Goal: Contribute content: Contribute content

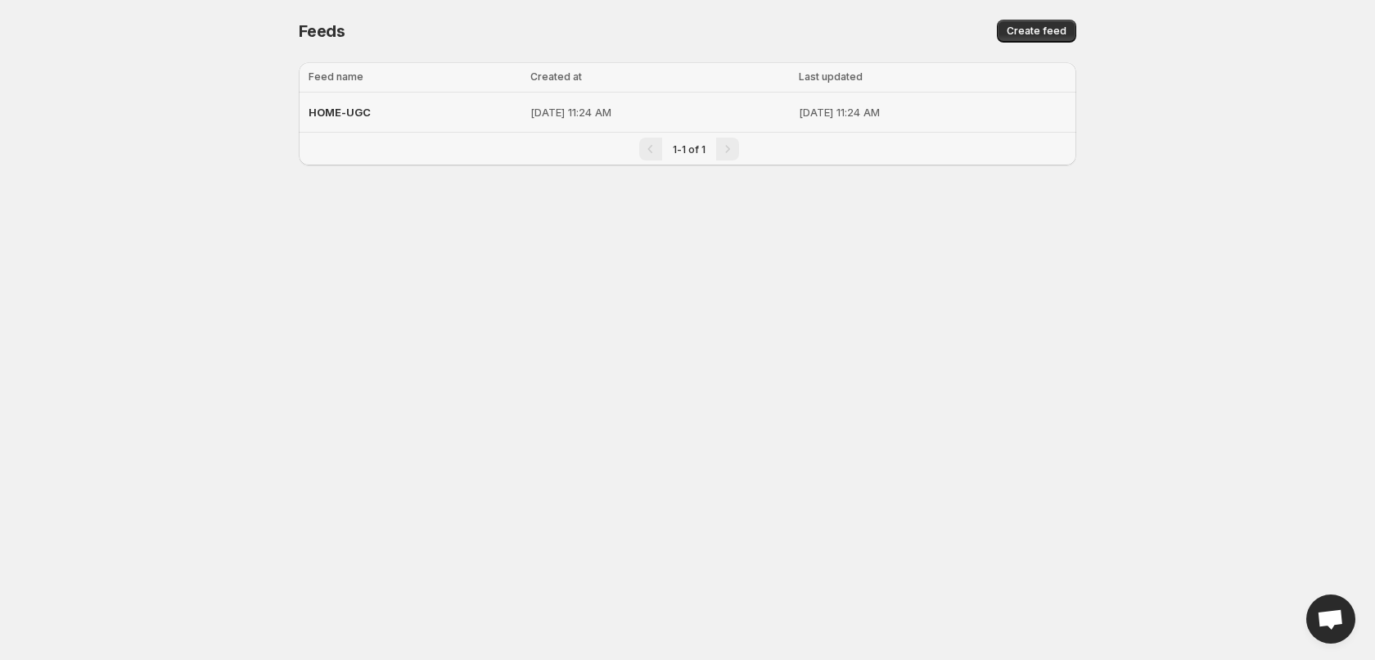
click at [332, 116] on span "HOME-UGC" at bounding box center [340, 112] width 62 height 13
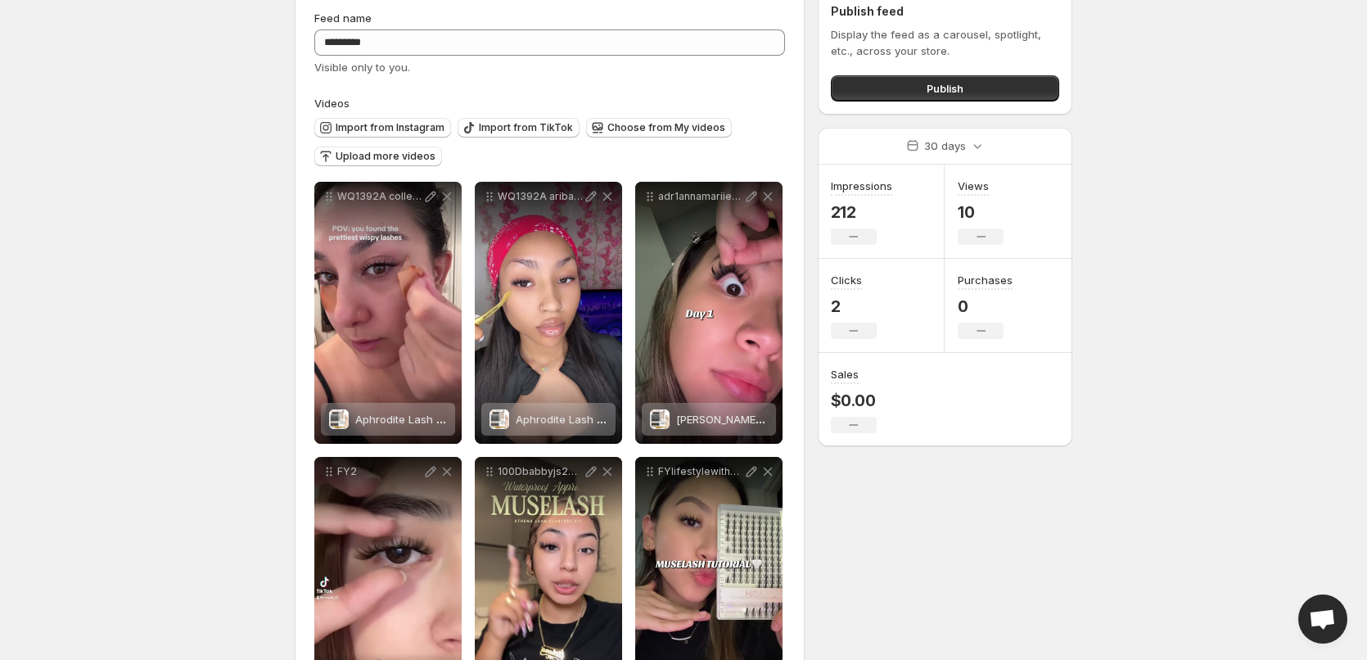
scroll to position [164, 0]
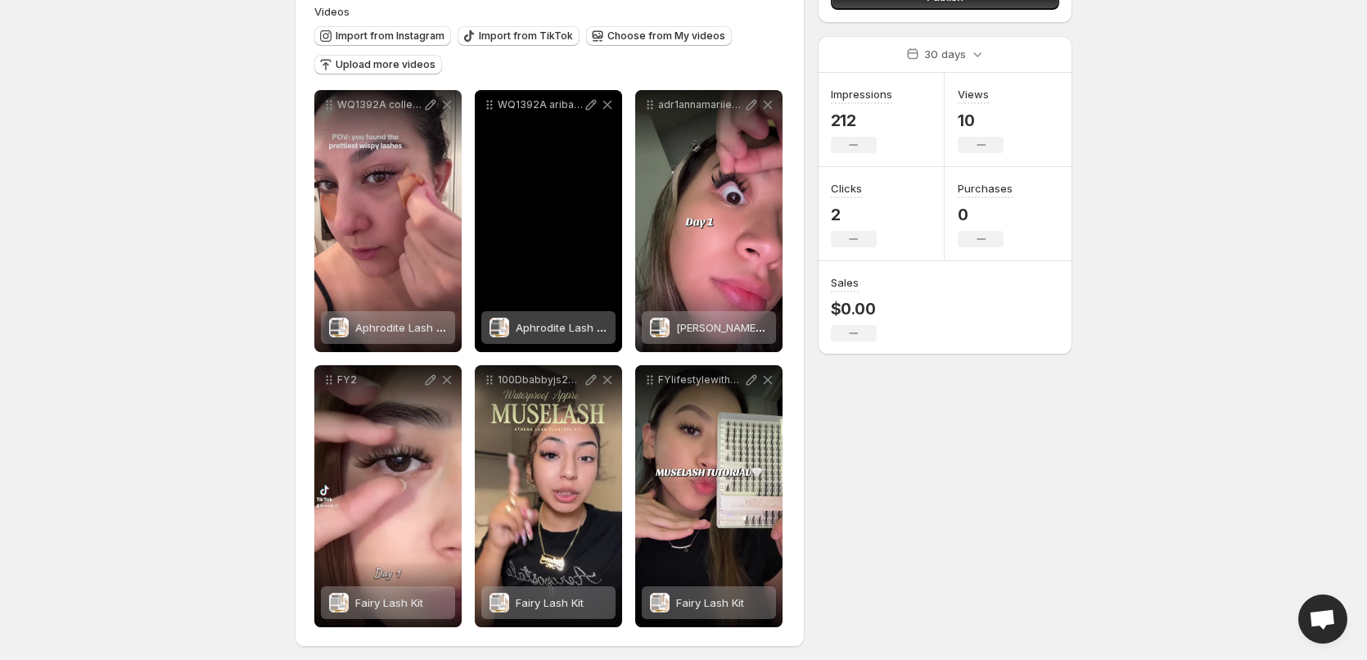
click at [516, 214] on div "WQ1392A aribaricarii 2025825" at bounding box center [548, 221] width 147 height 262
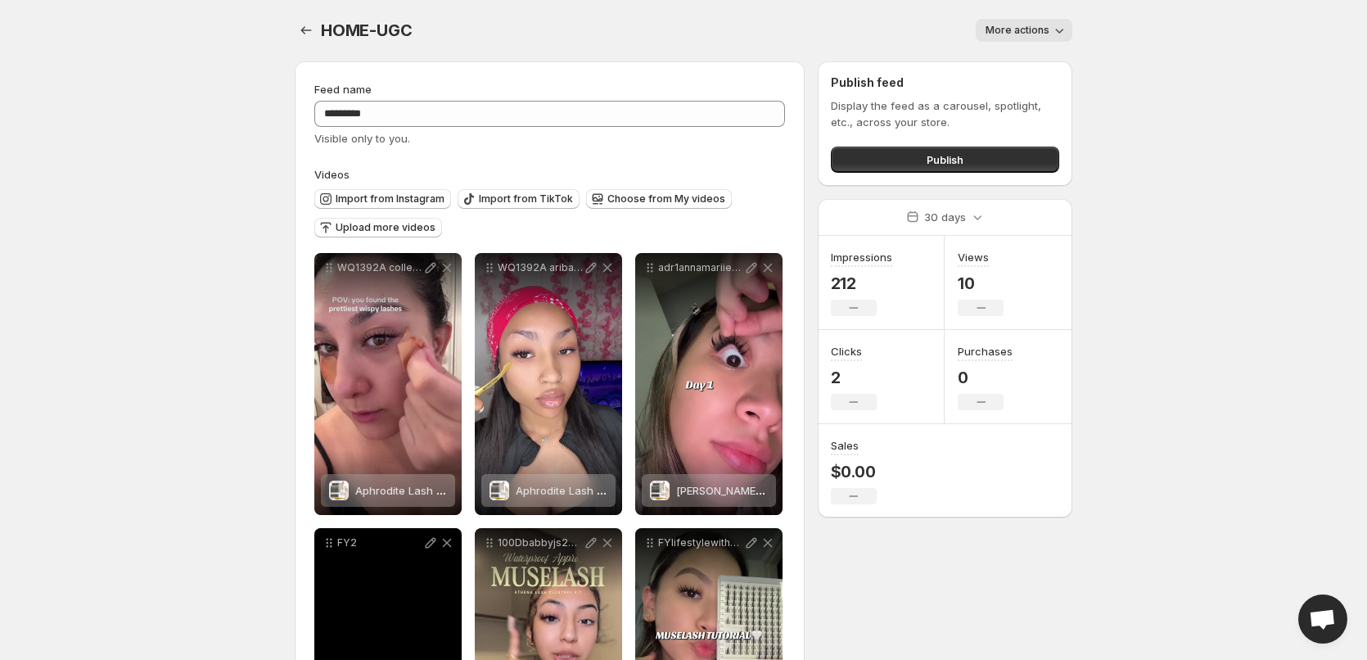
scroll to position [0, 0]
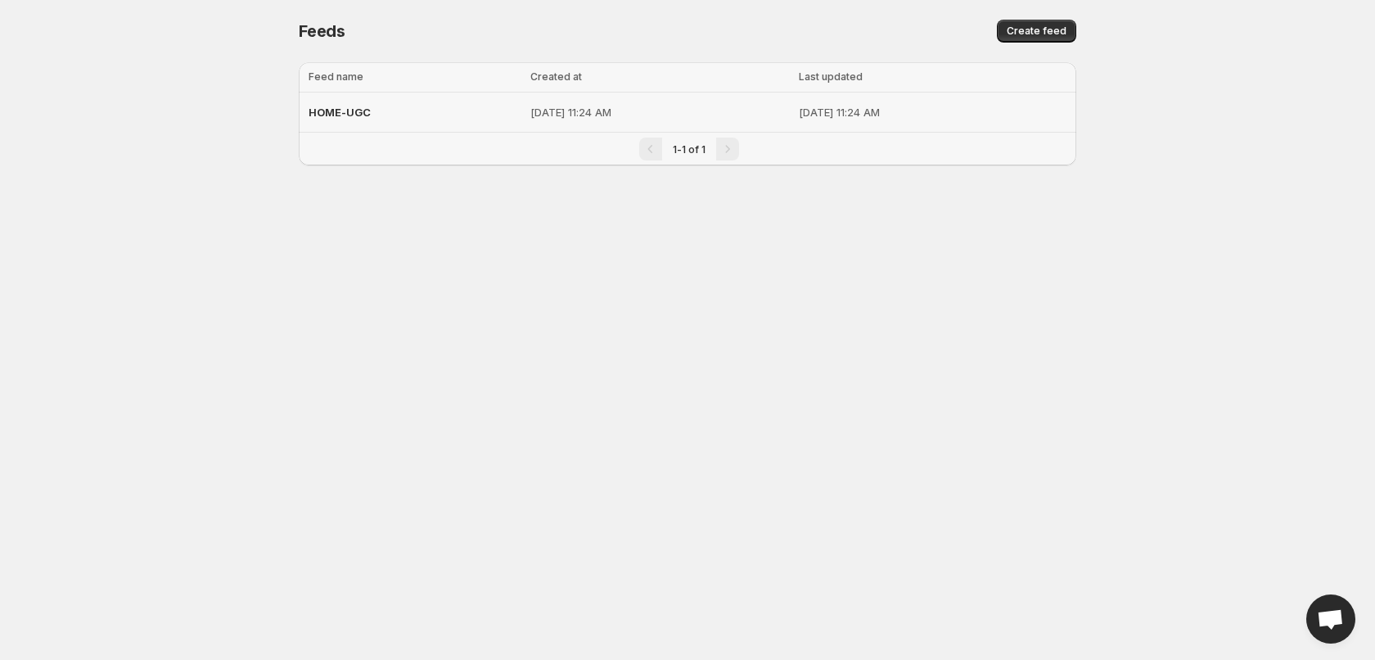
click at [332, 115] on span "HOME-UGC" at bounding box center [340, 112] width 62 height 13
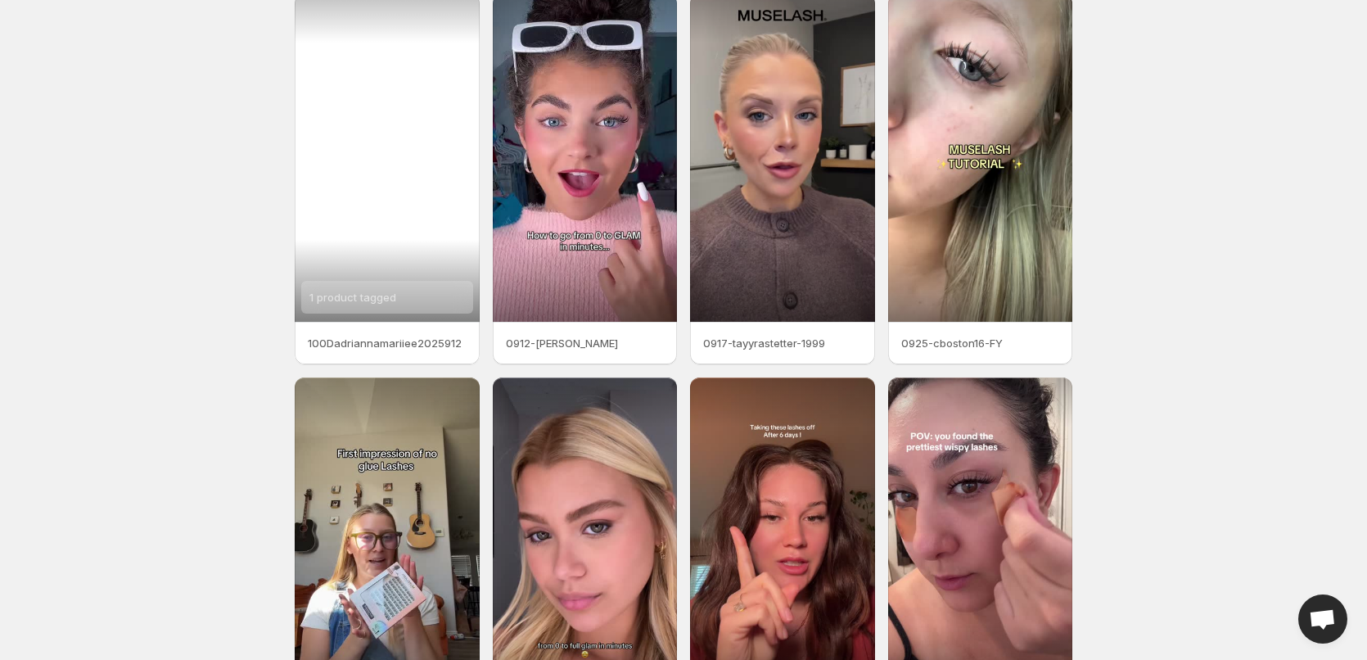
scroll to position [164, 0]
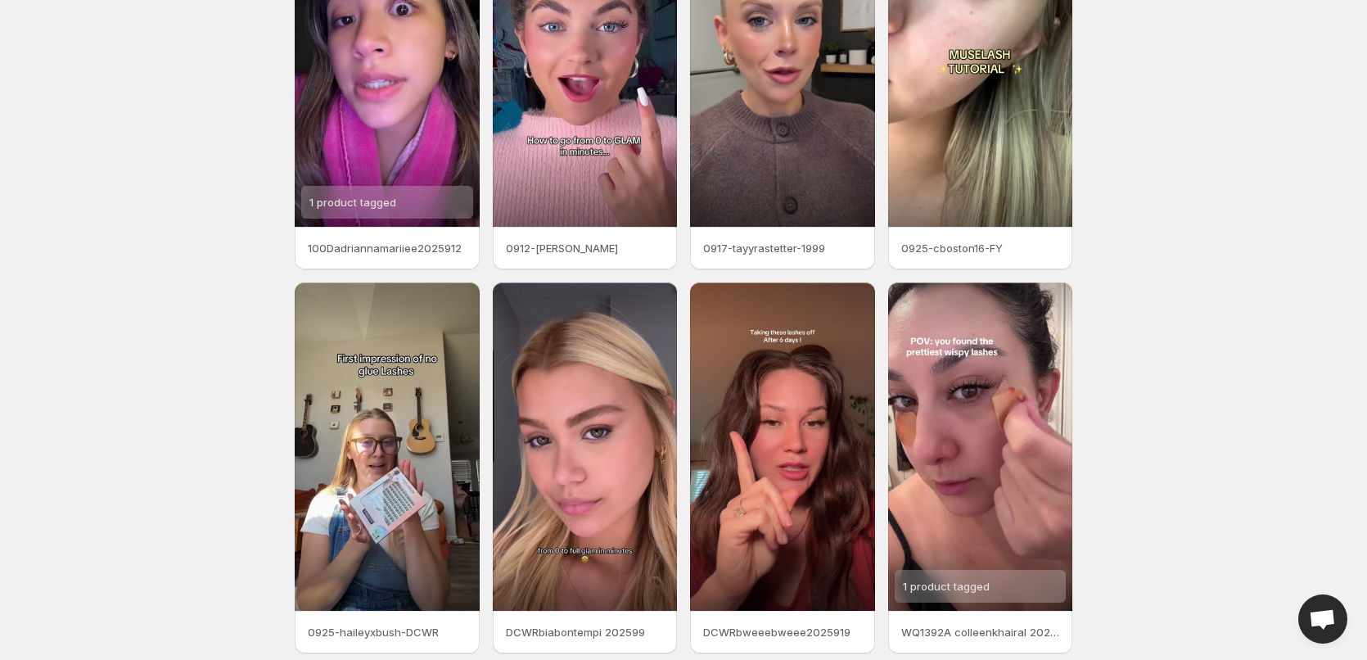
click at [59, 84] on body "Home Feeds Videos Subscription Settings Videos. This page is ready Videos Manag…" at bounding box center [683, 166] width 1367 height 660
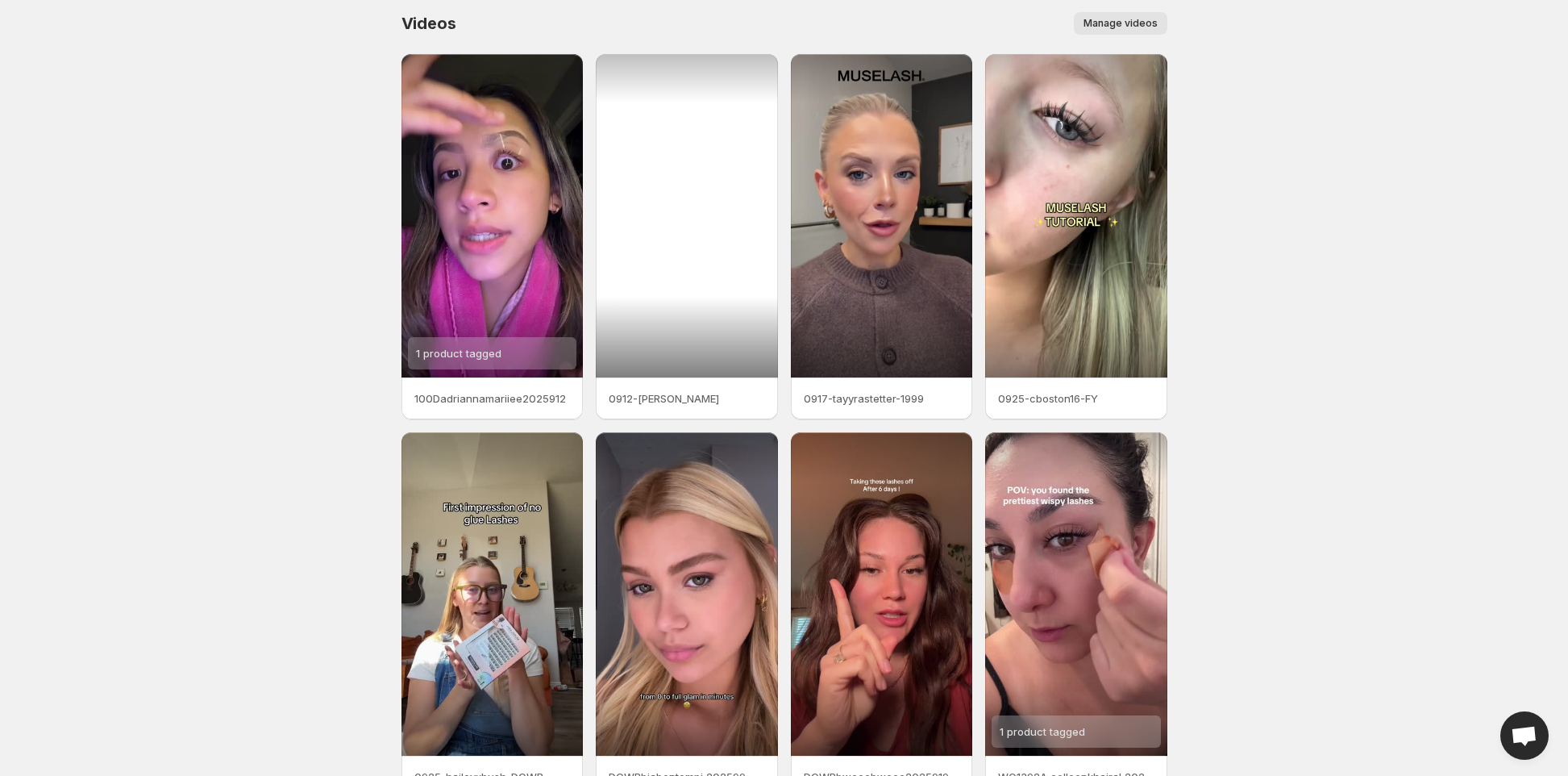
scroll to position [0, 0]
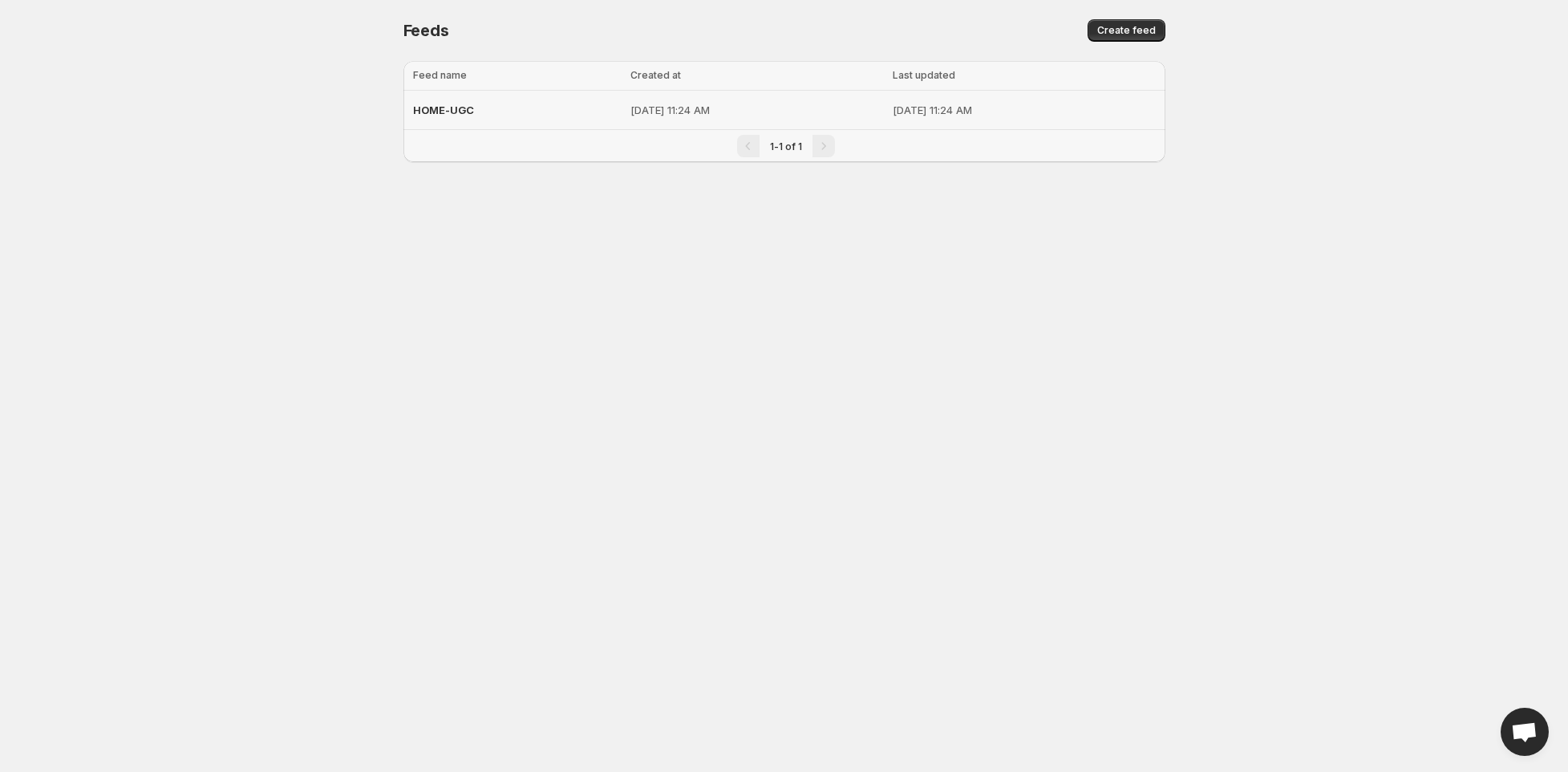
click at [451, 110] on span "HOME-UGC" at bounding box center [444, 110] width 61 height 13
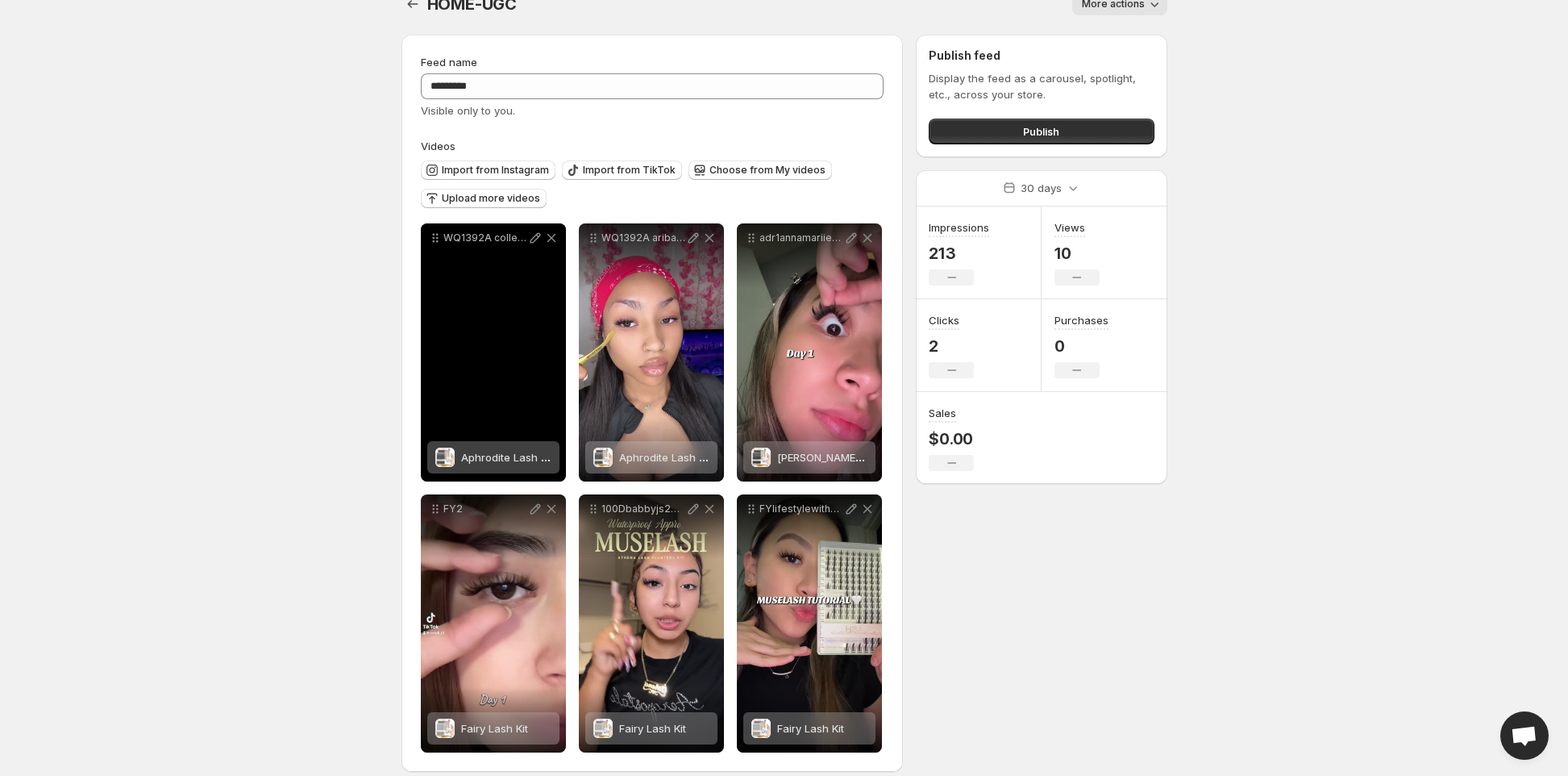
scroll to position [42, 0]
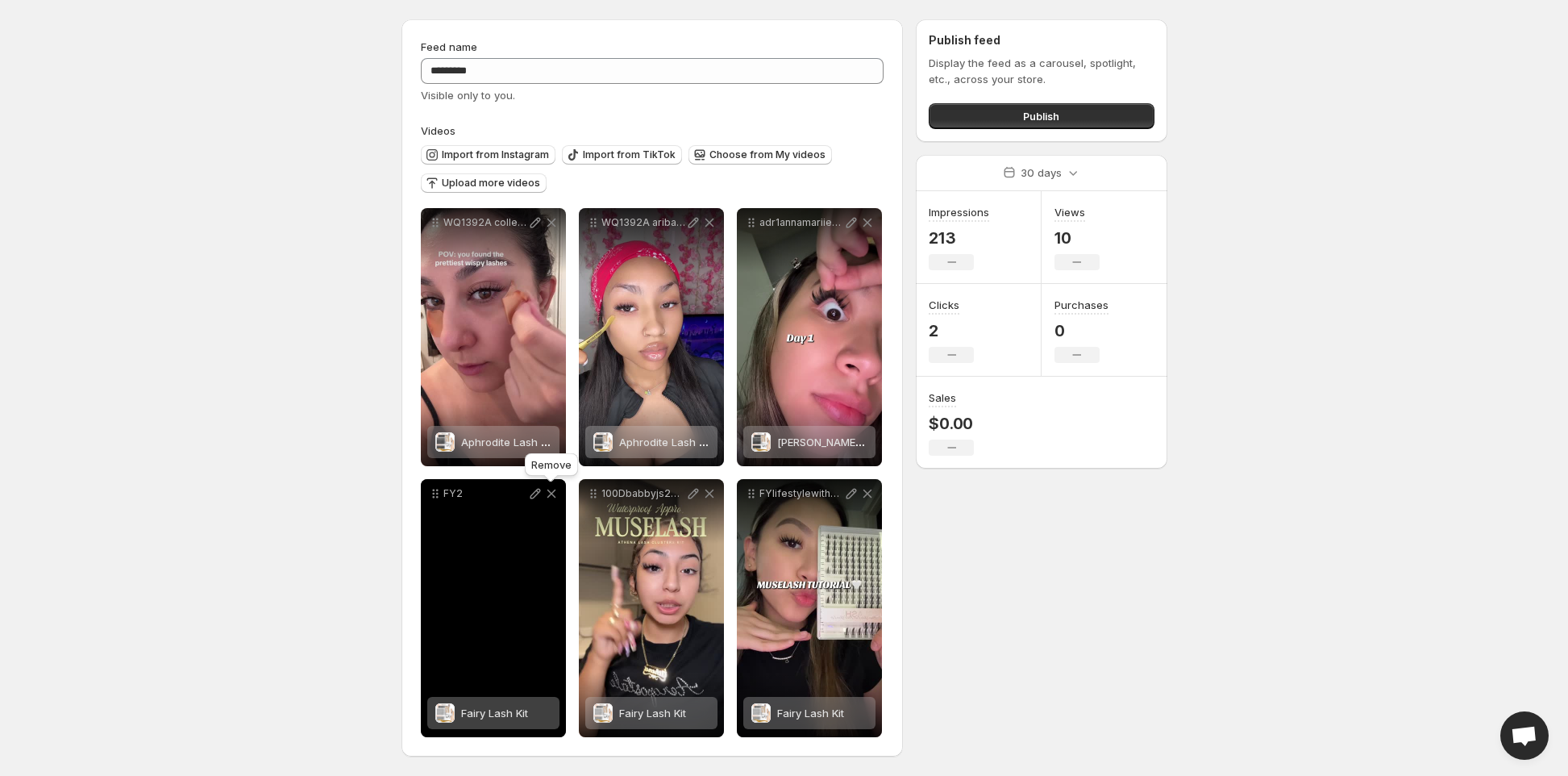
click at [550, 497] on icon at bounding box center [552, 493] width 16 height 16
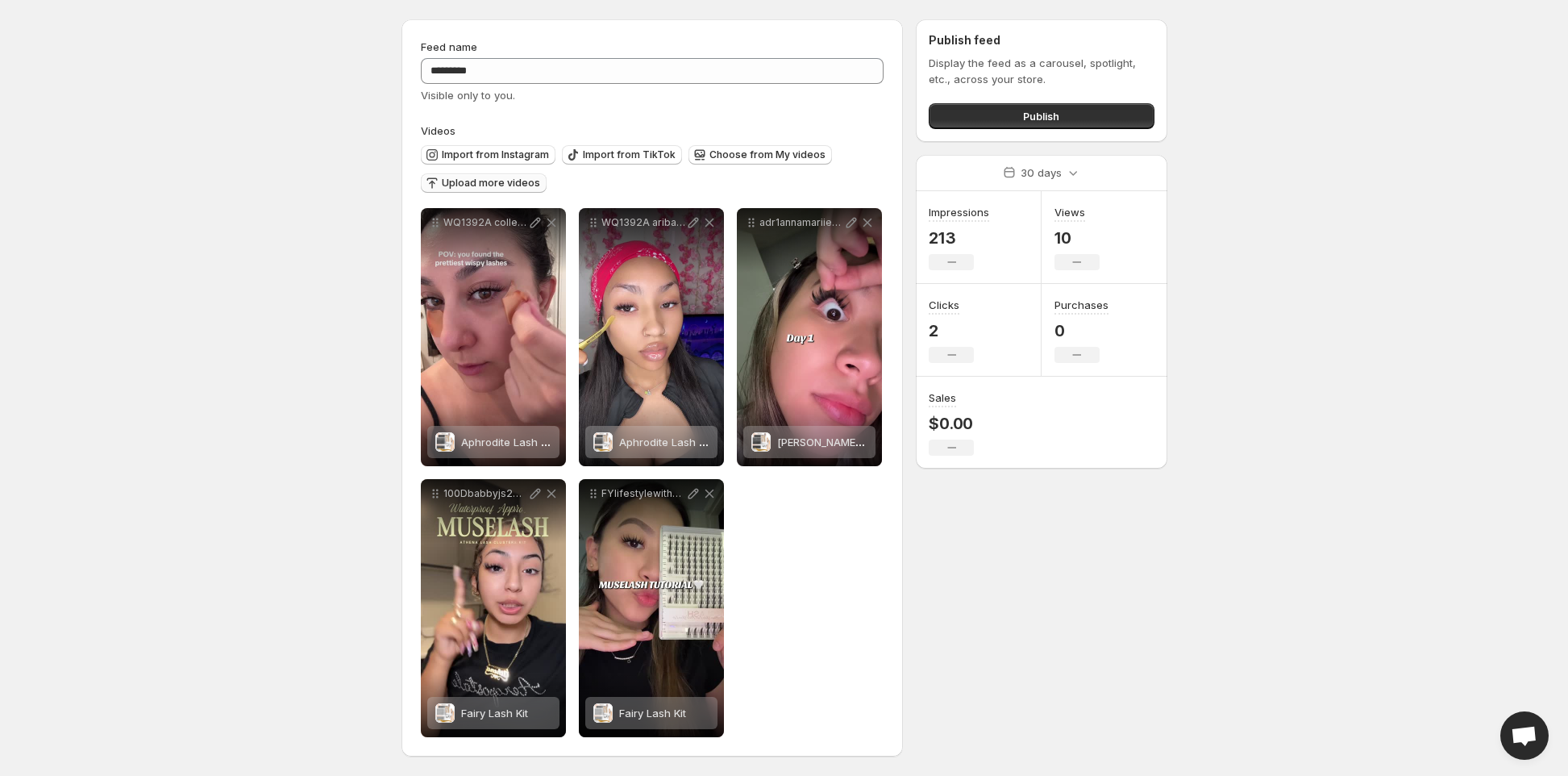
click at [485, 183] on span "Upload more videos" at bounding box center [491, 182] width 98 height 13
click at [492, 185] on span "Upload more videos" at bounding box center [491, 182] width 98 height 13
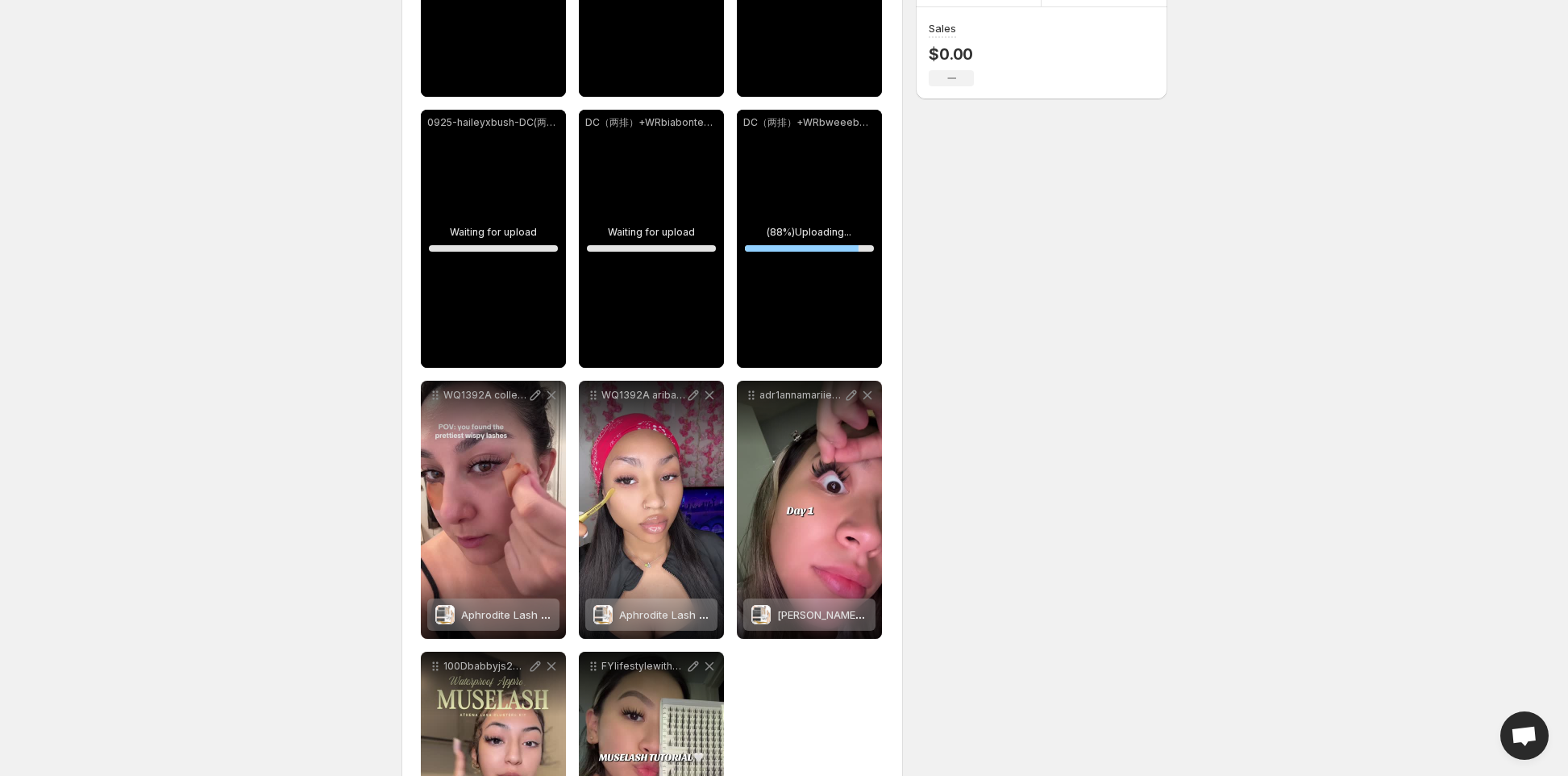
scroll to position [422, 0]
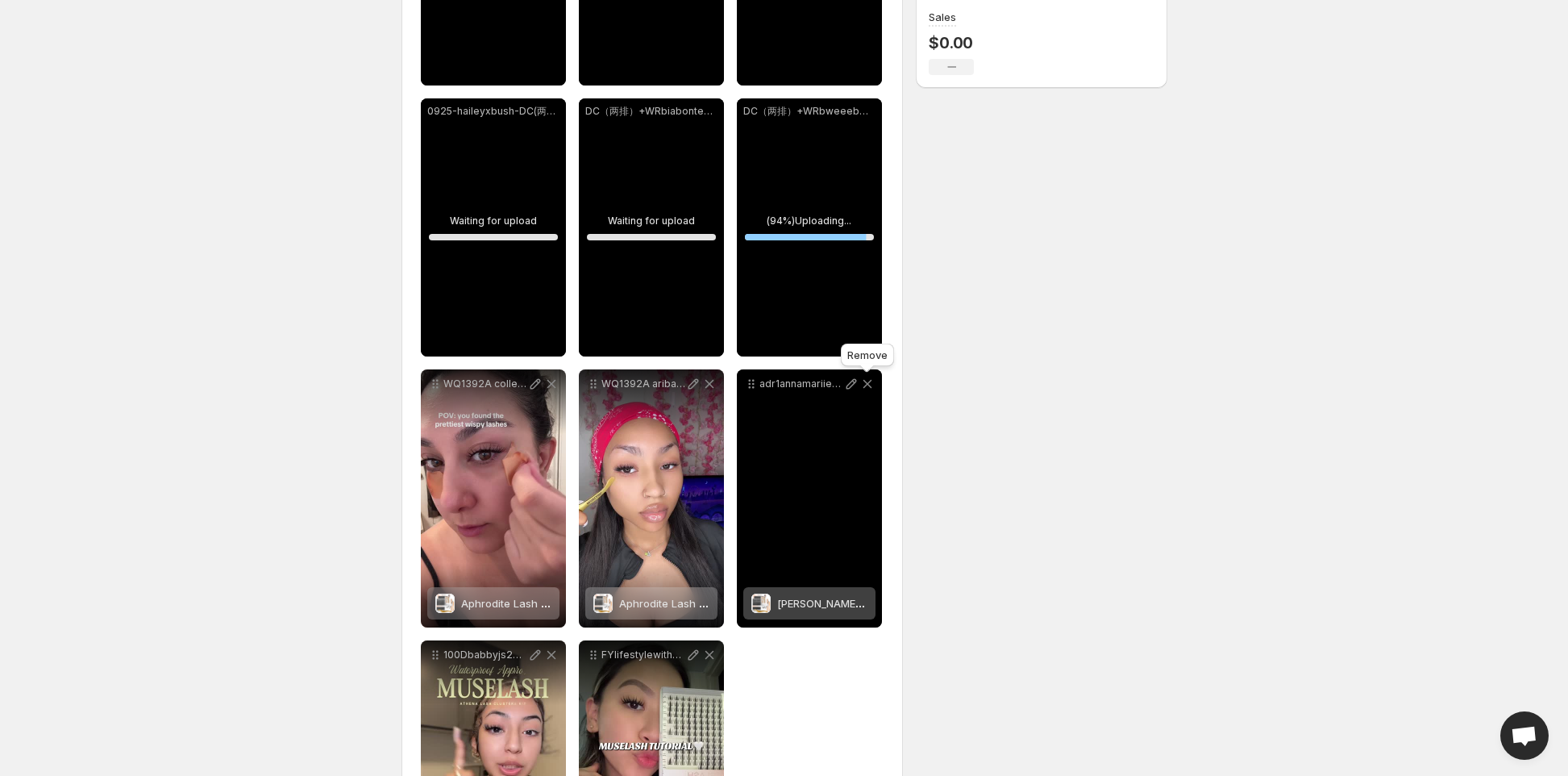
click at [865, 384] on icon at bounding box center [868, 384] width 16 height 16
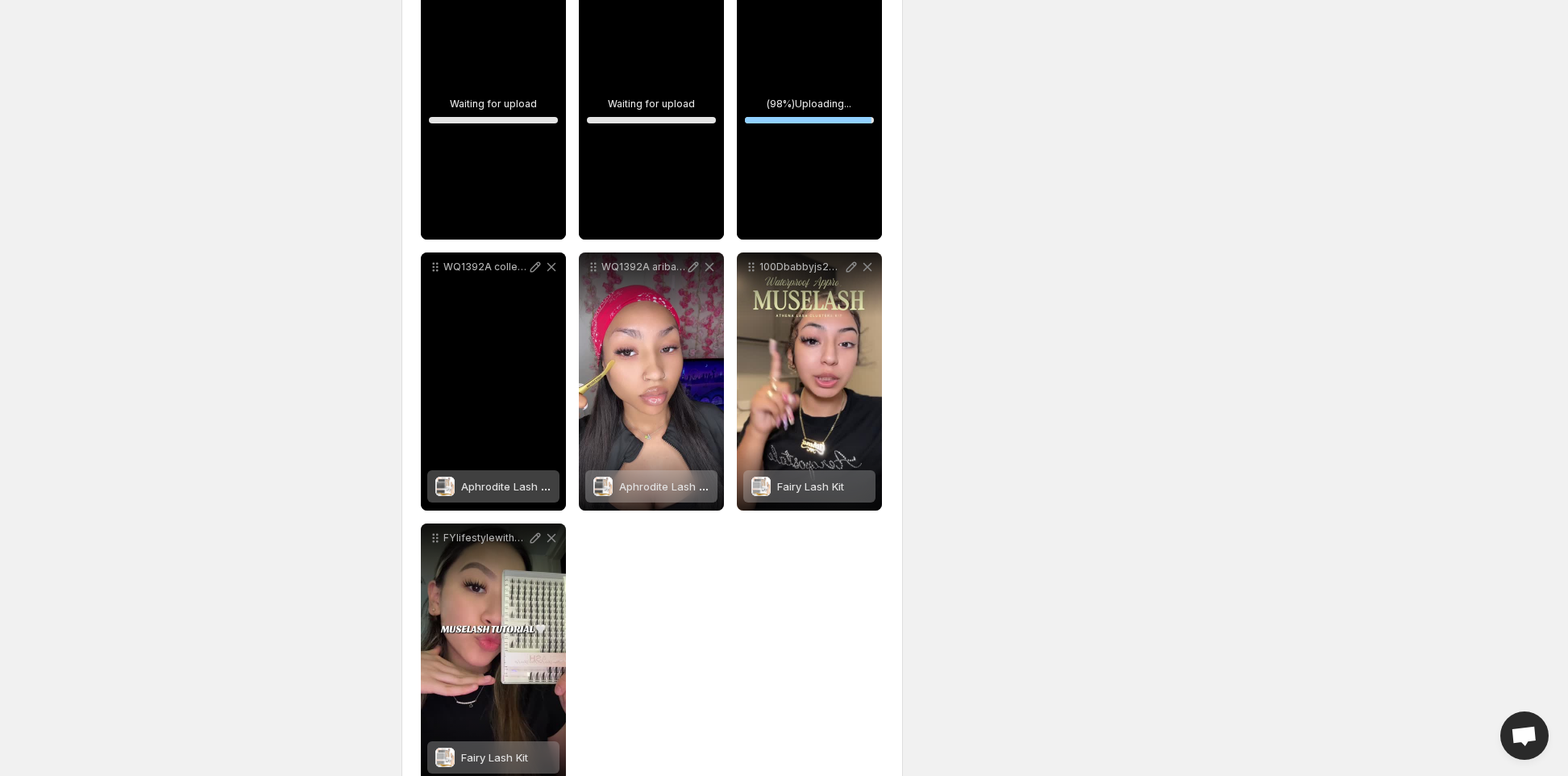
scroll to position [584, 0]
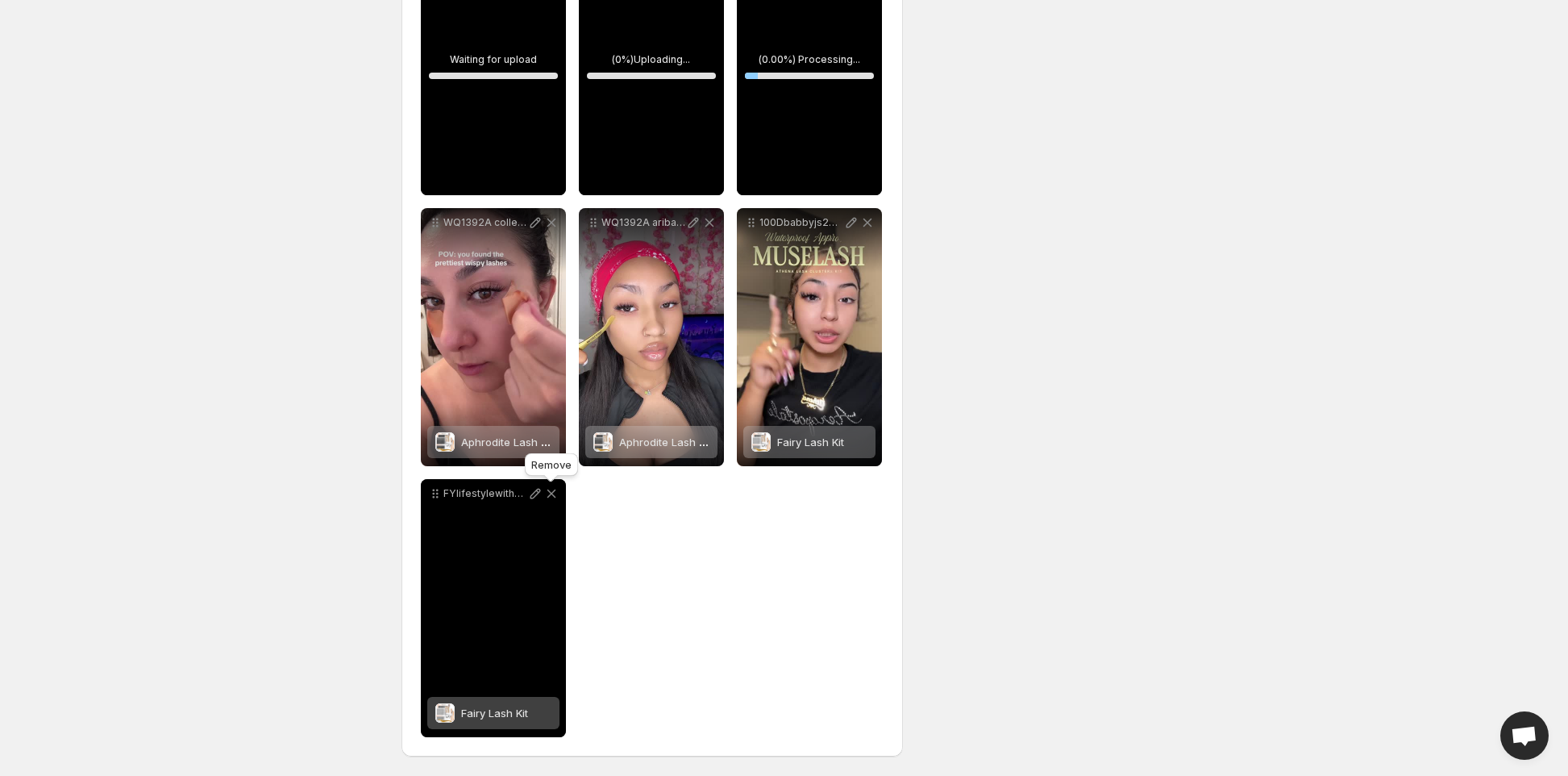
click at [554, 492] on icon at bounding box center [552, 493] width 16 height 16
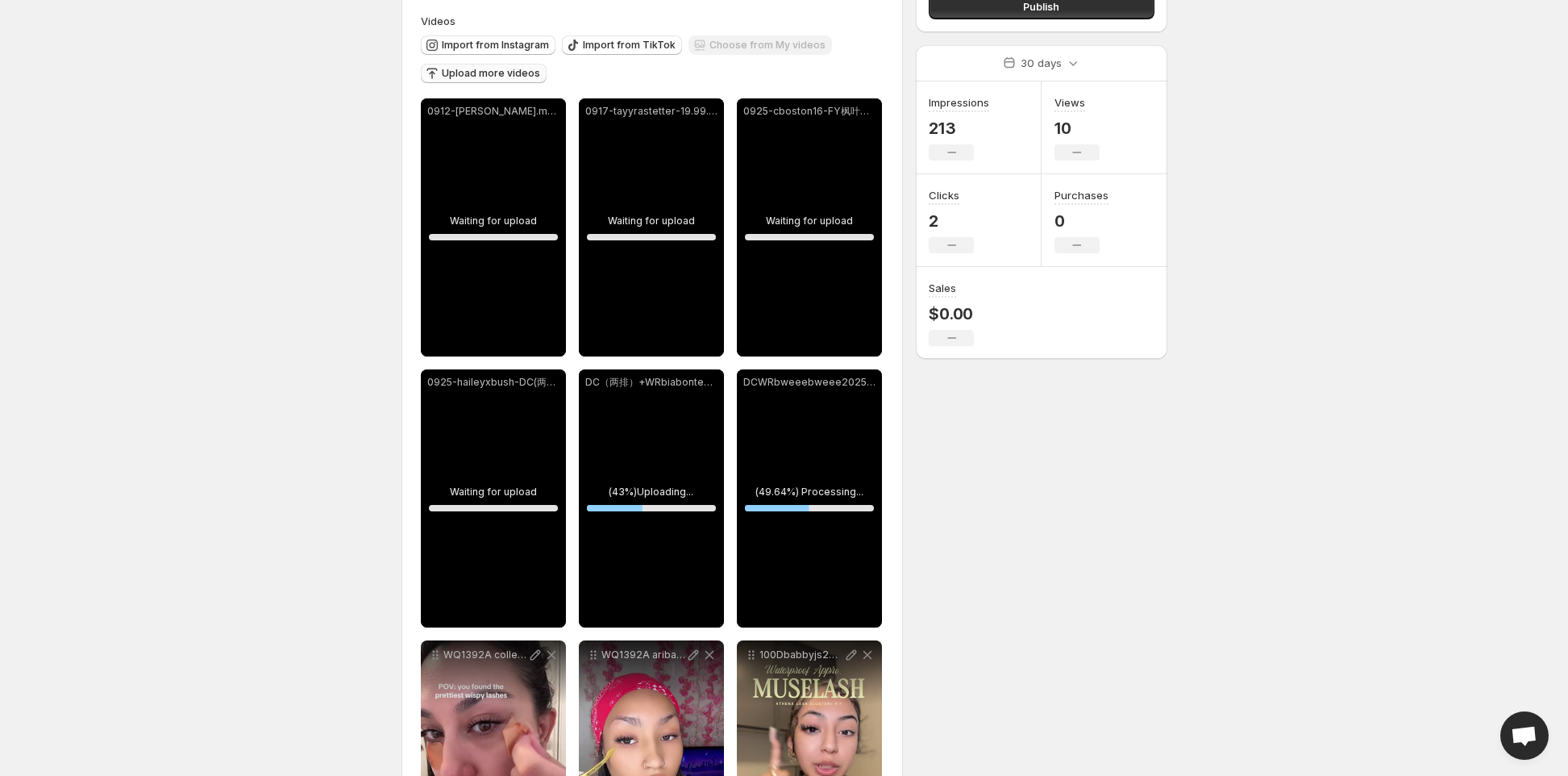
scroll to position [71, 0]
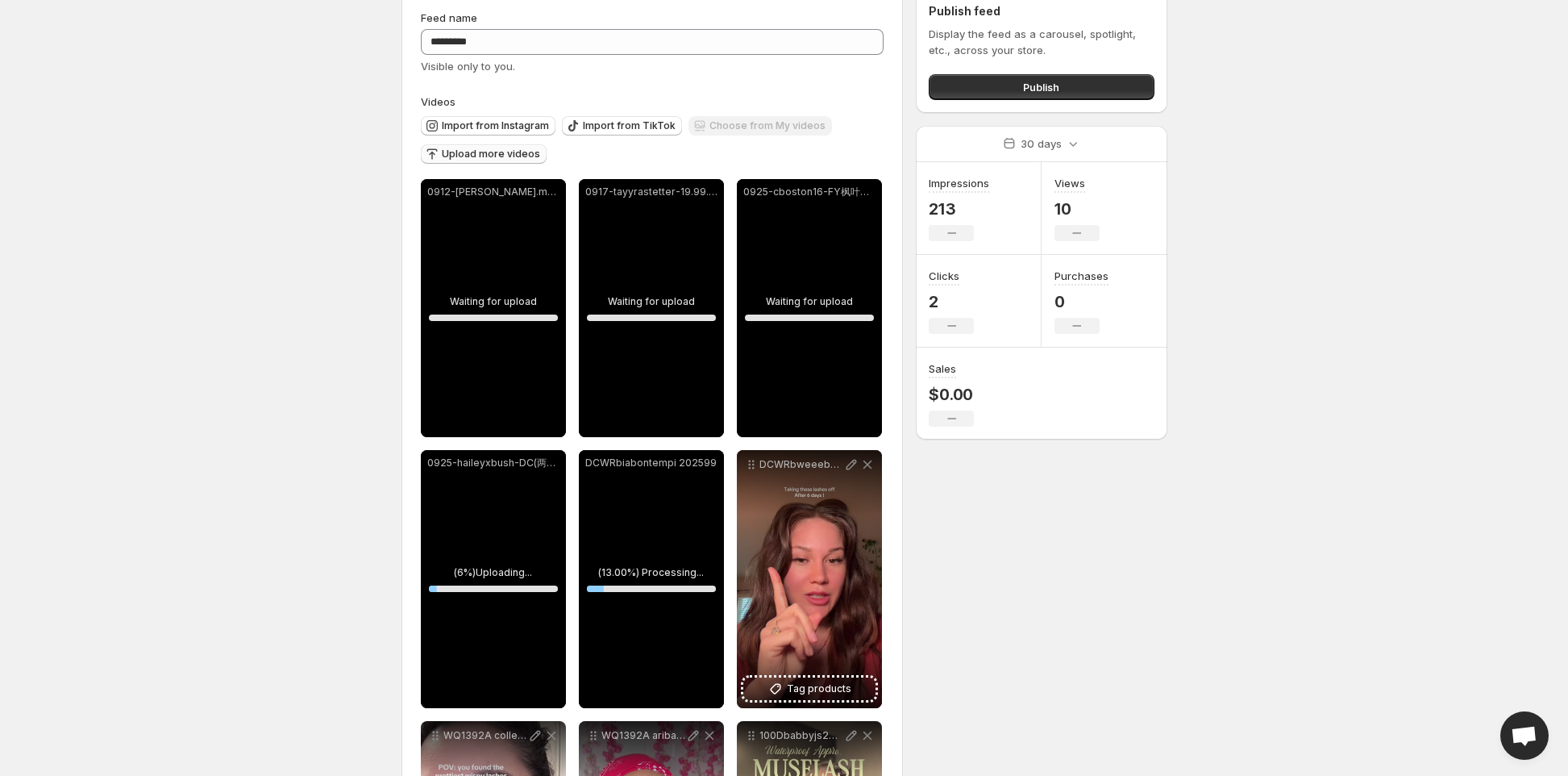
click at [179, 459] on body "**********" at bounding box center [784, 317] width 1568 height 776
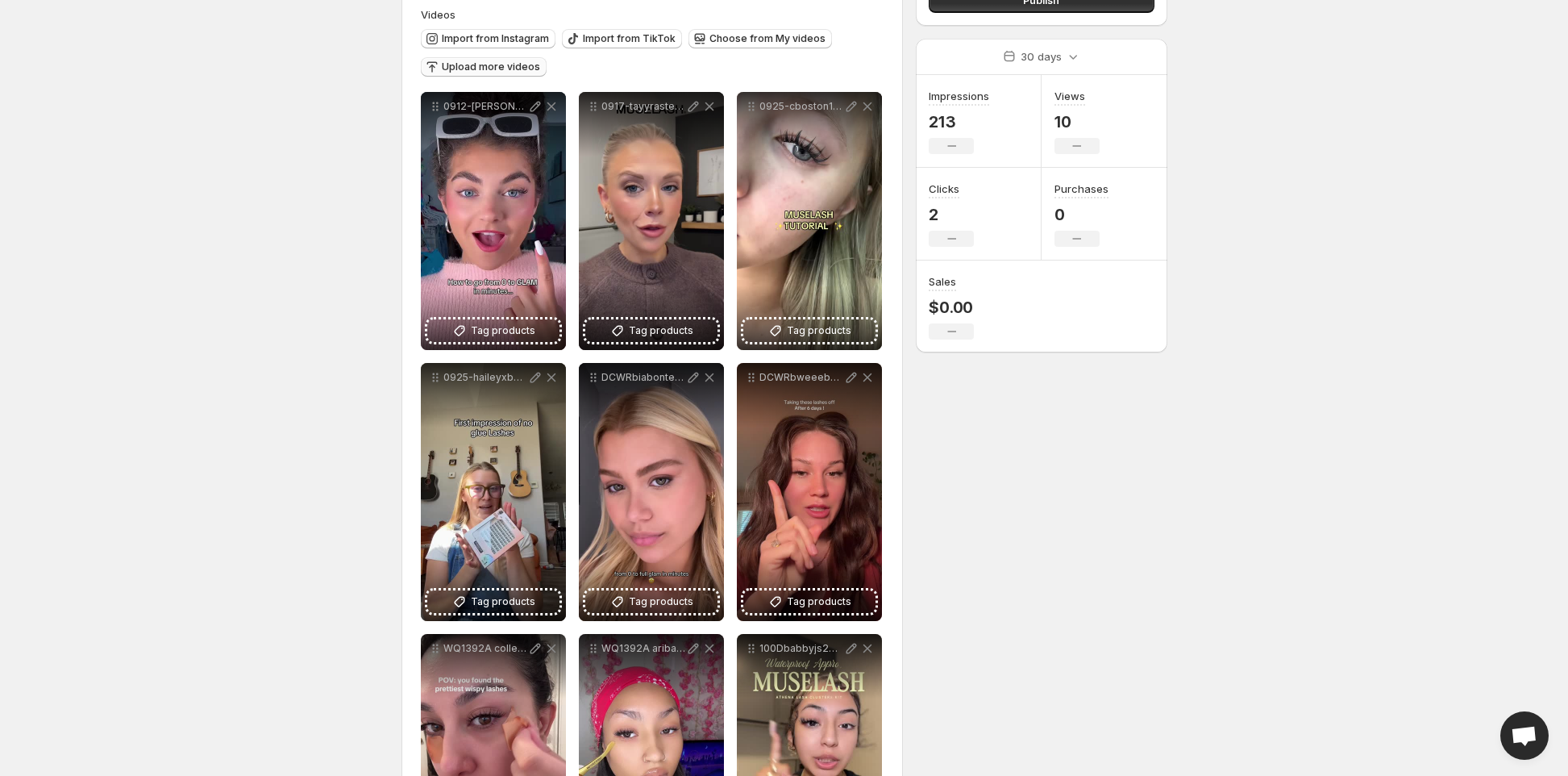
scroll to position [162, 0]
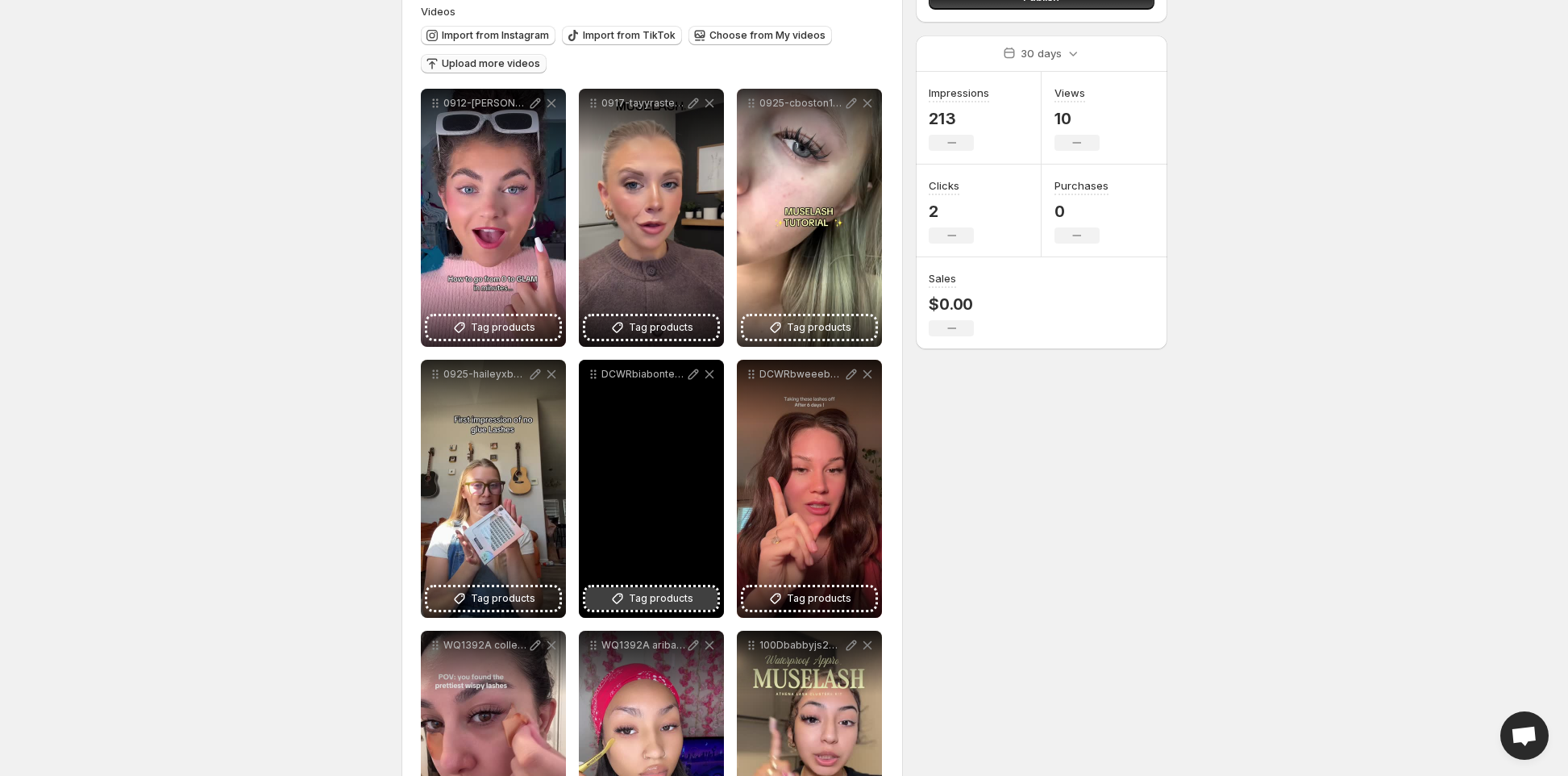
click at [643, 593] on span "Tag products" at bounding box center [661, 598] width 64 height 16
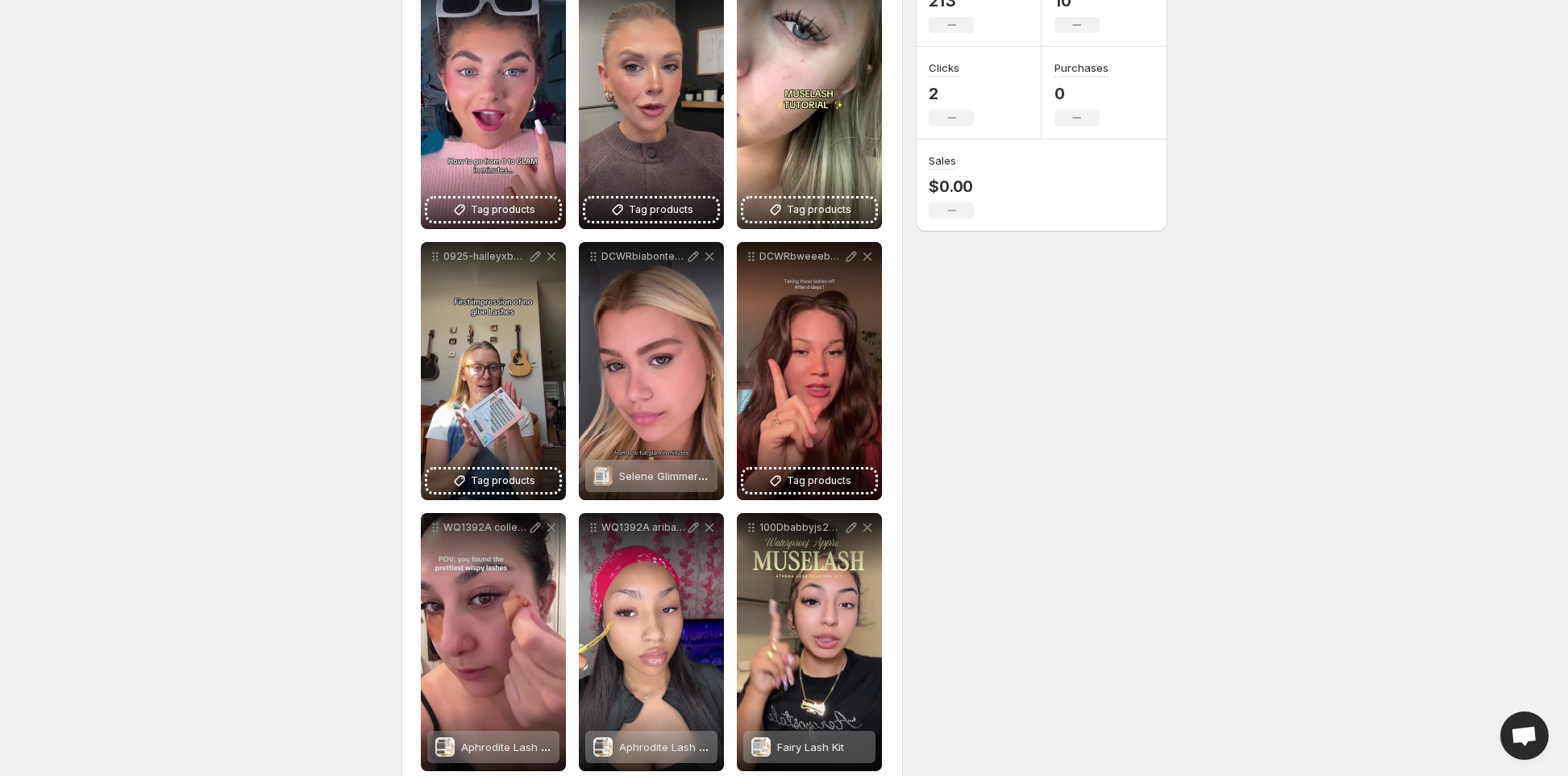
scroll to position [313, 0]
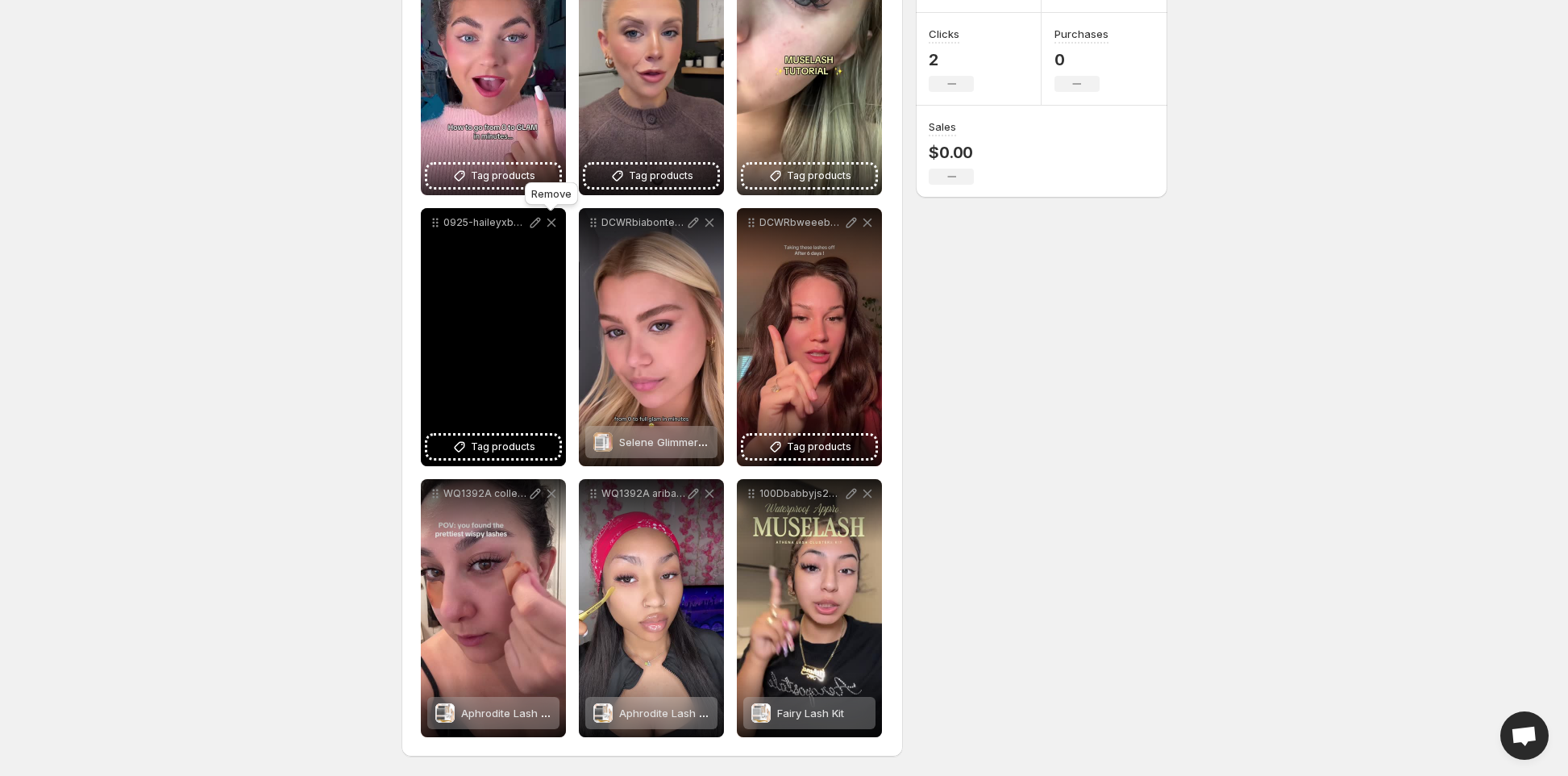
click at [547, 222] on icon at bounding box center [552, 223] width 16 height 16
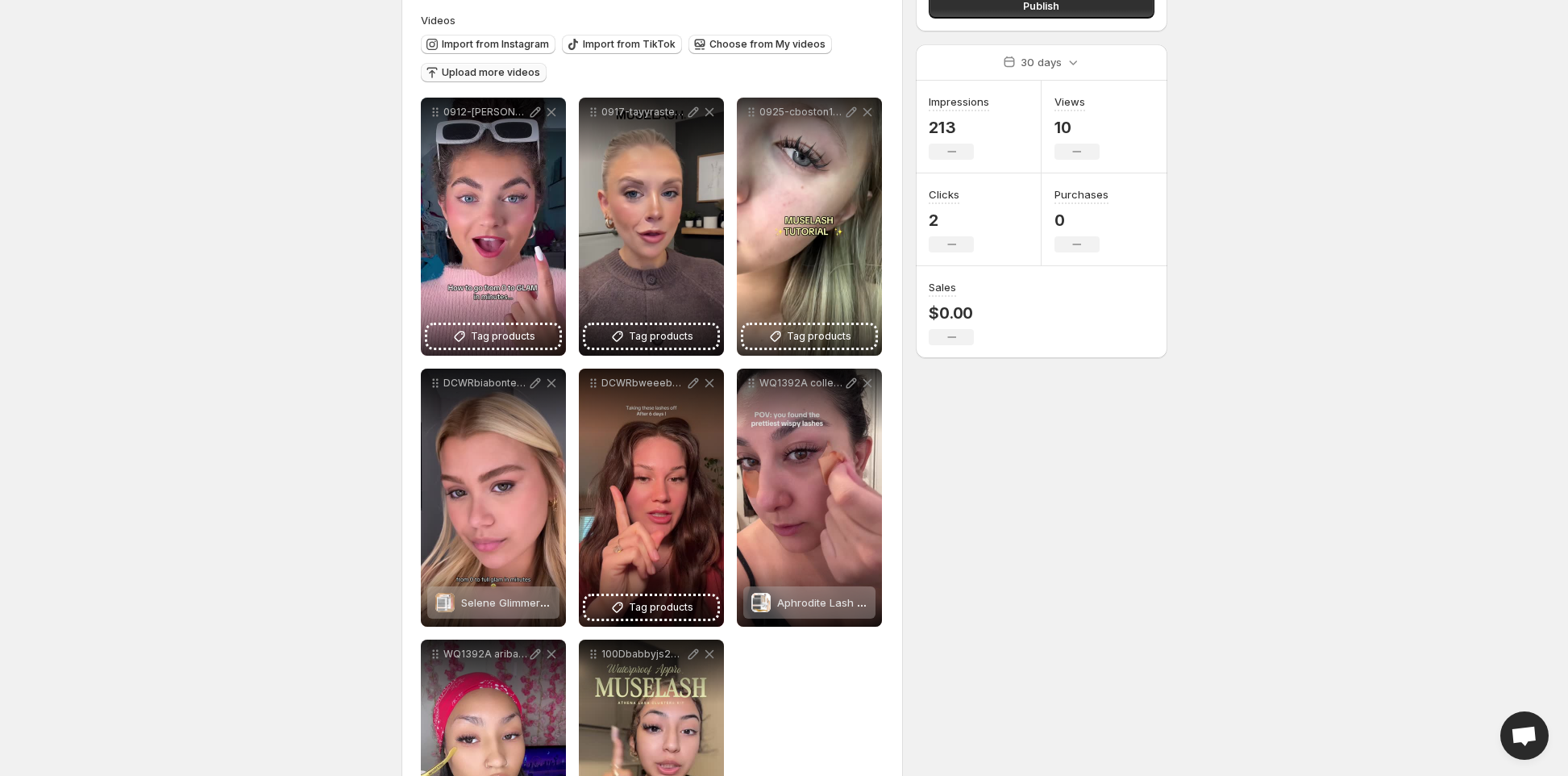
scroll to position [152, 0]
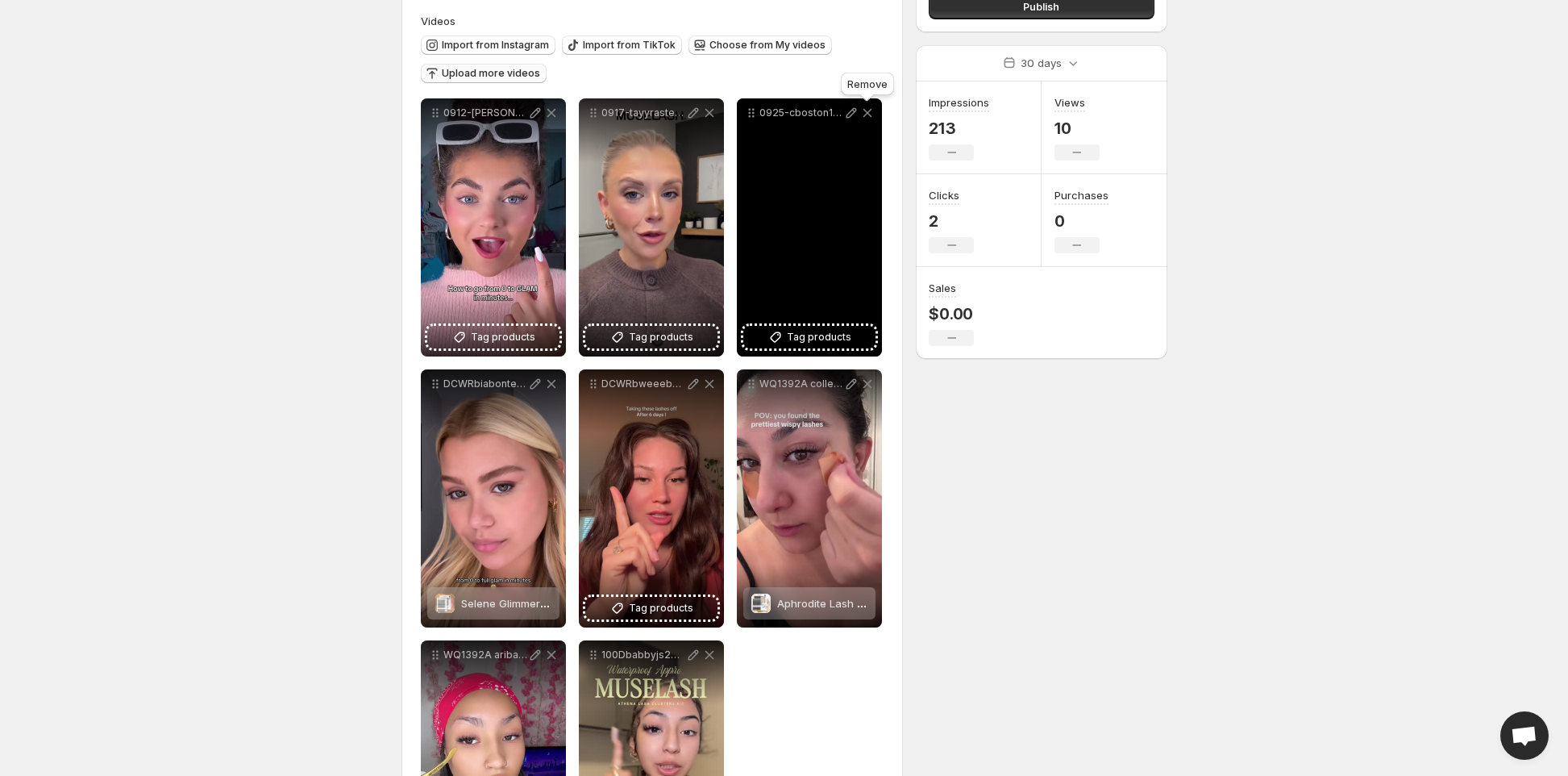
click at [866, 113] on icon at bounding box center [867, 113] width 9 height 9
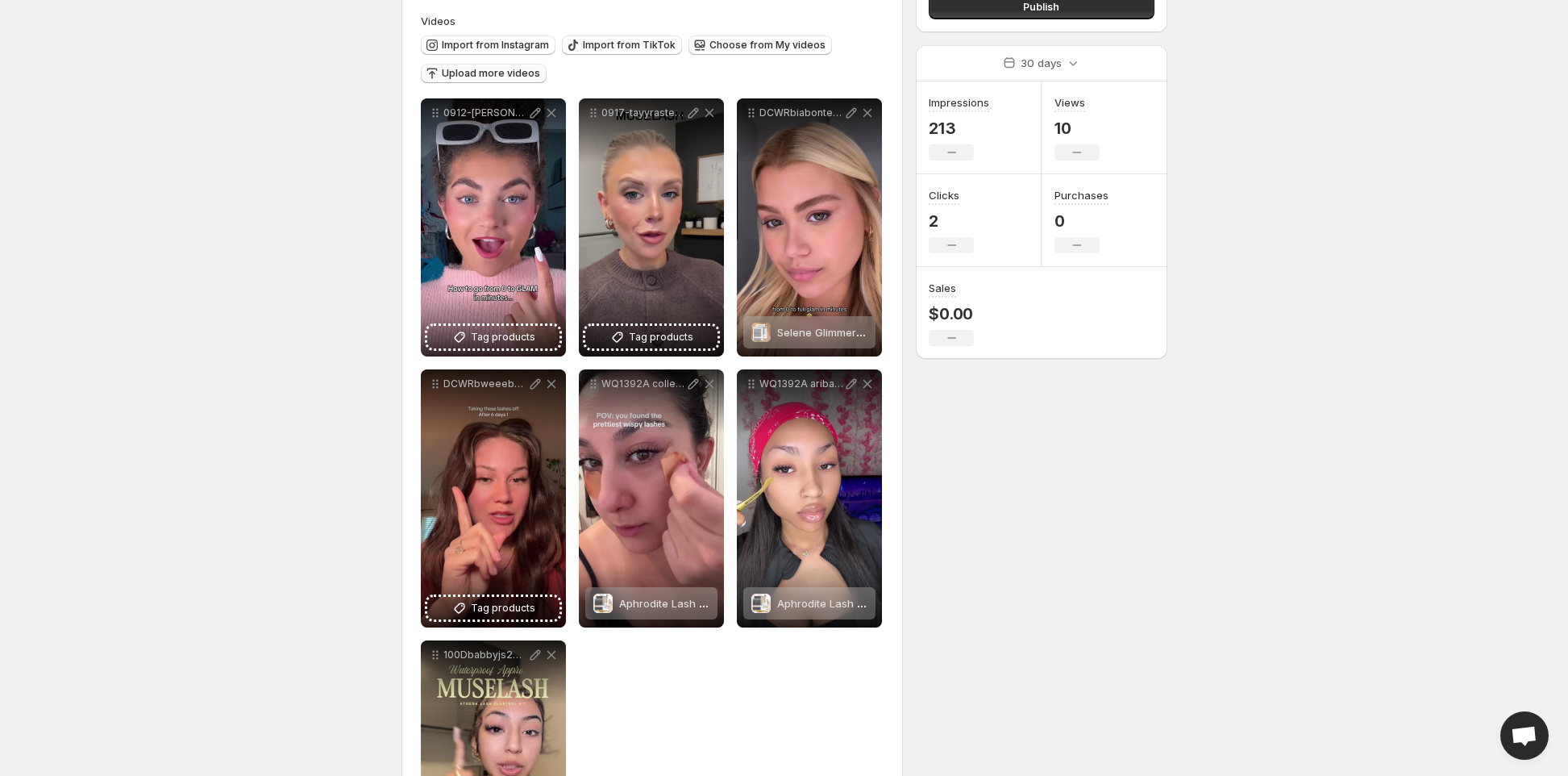
click at [77, 162] on body "**********" at bounding box center [784, 236] width 1568 height 776
